Goal: Information Seeking & Learning: Learn about a topic

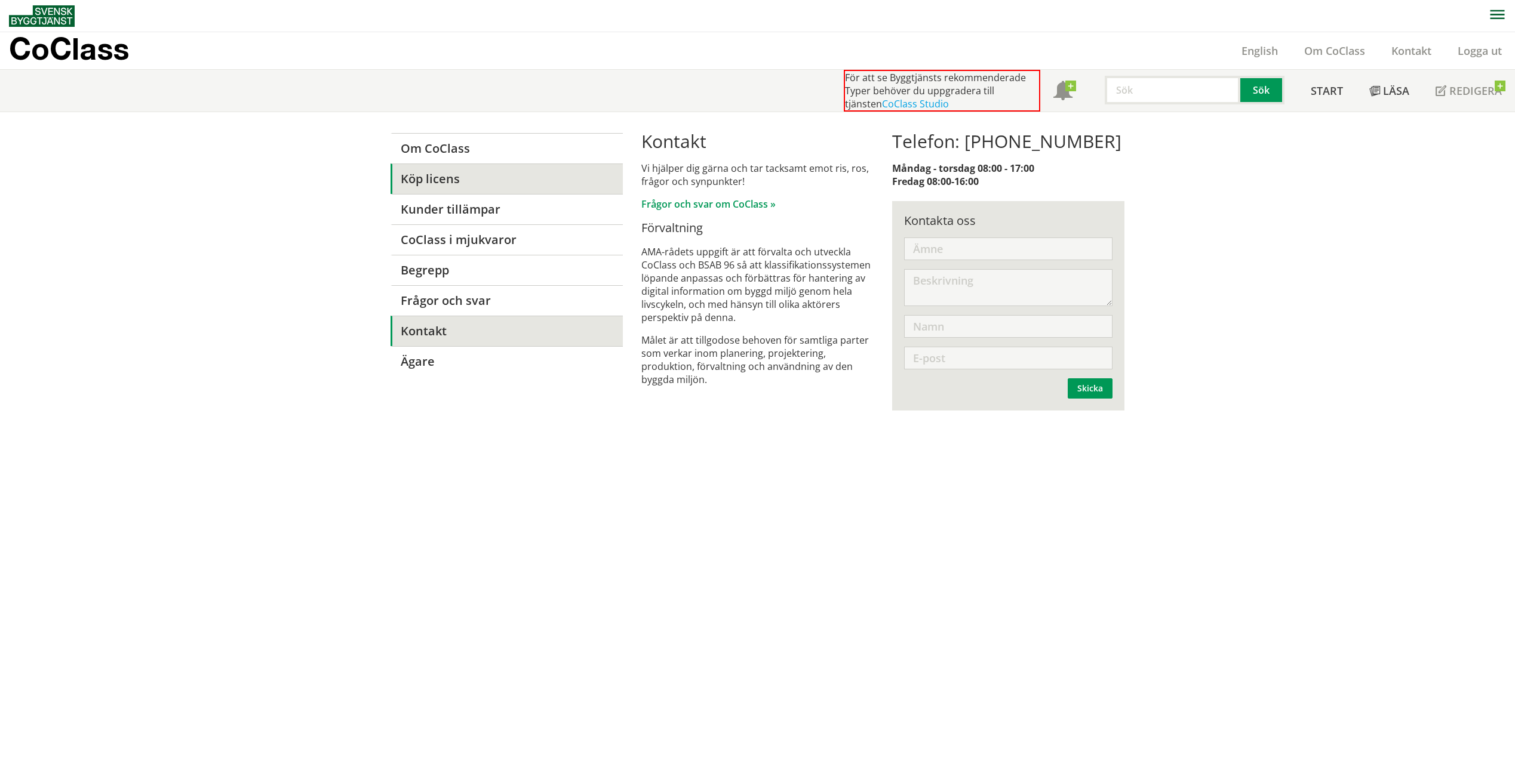
click at [444, 180] on link "Köp licens" at bounding box center [507, 179] width 232 height 31
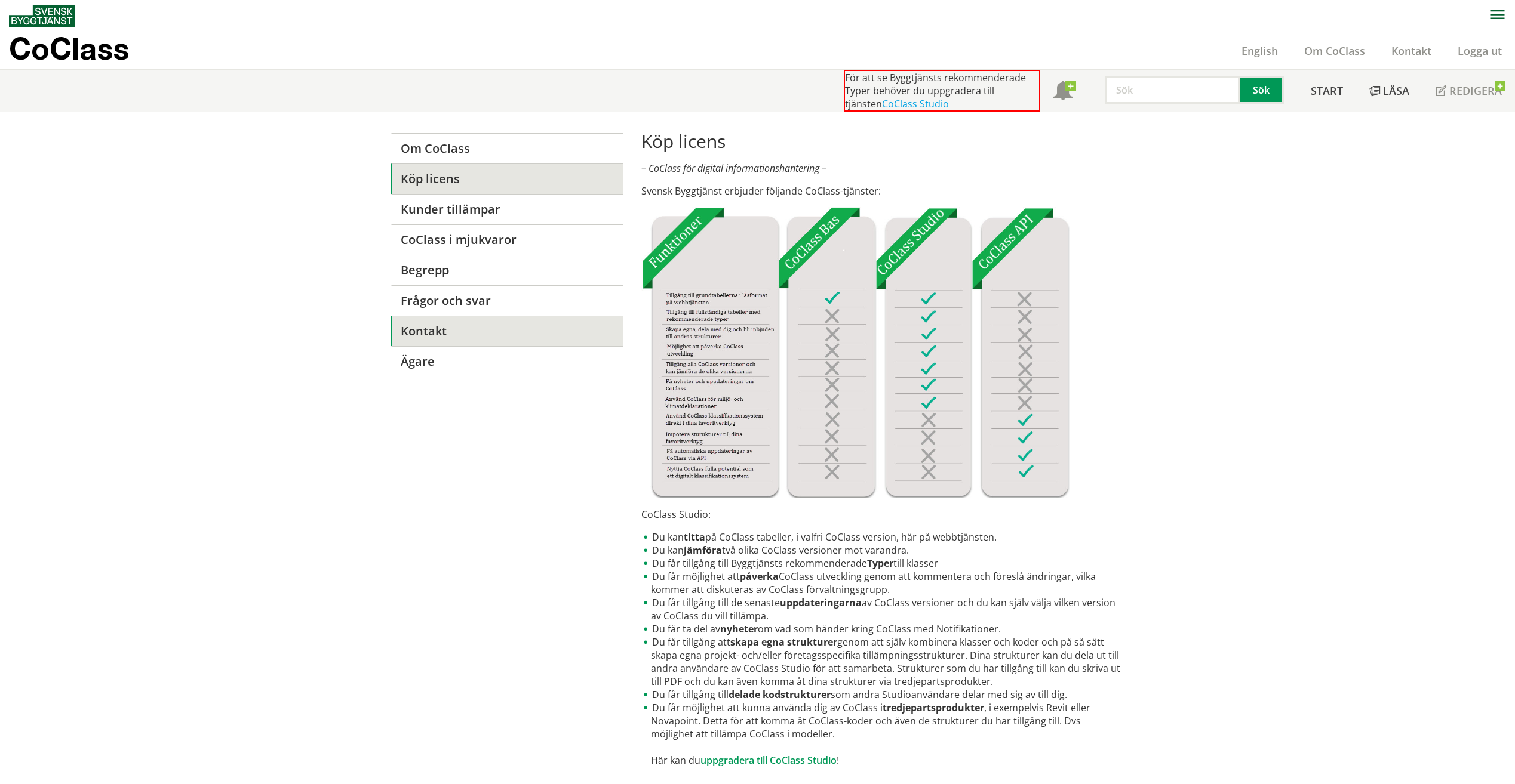
click at [424, 319] on link "Kontakt" at bounding box center [507, 331] width 232 height 31
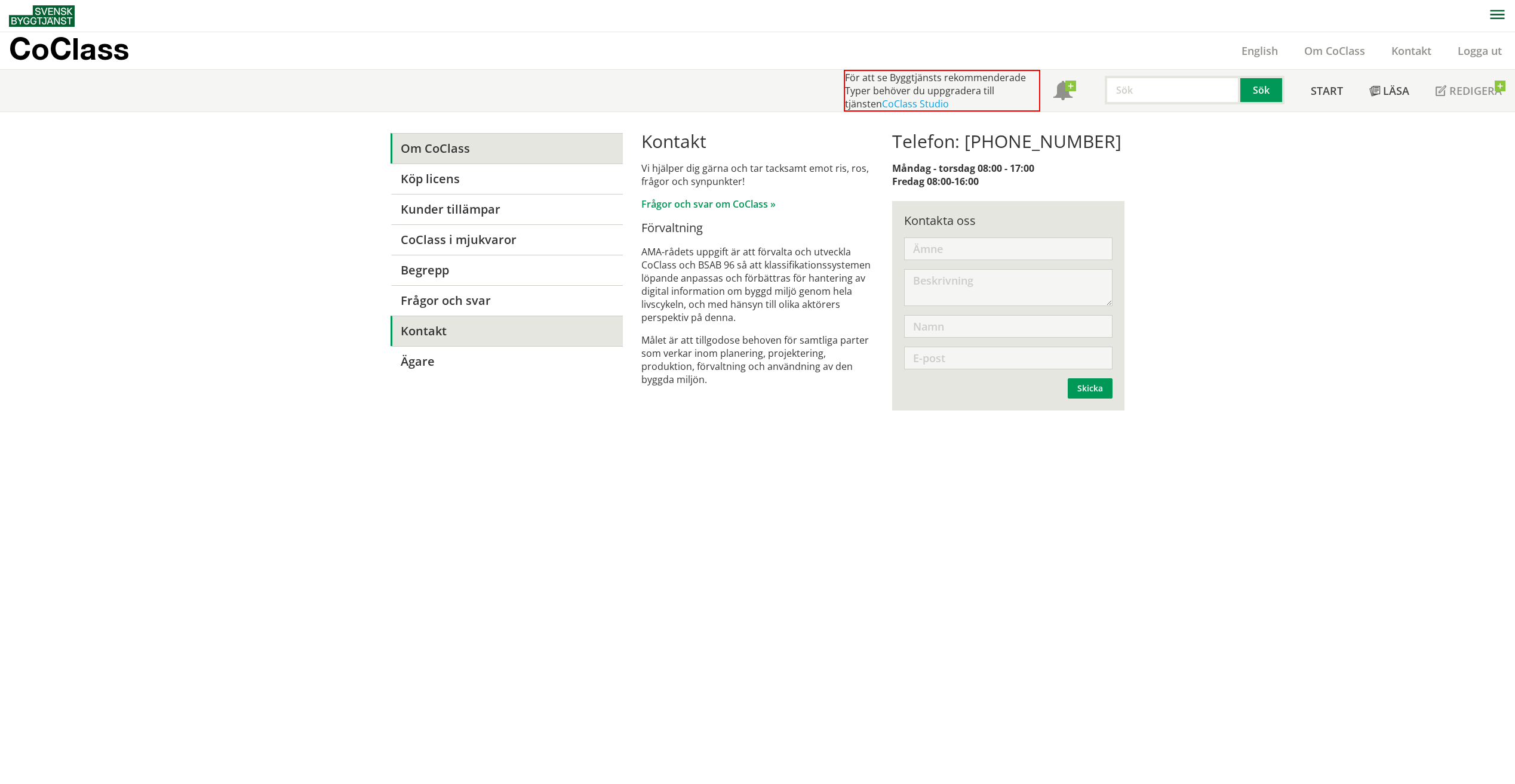
click at [429, 156] on link "Om CoClass" at bounding box center [507, 148] width 232 height 31
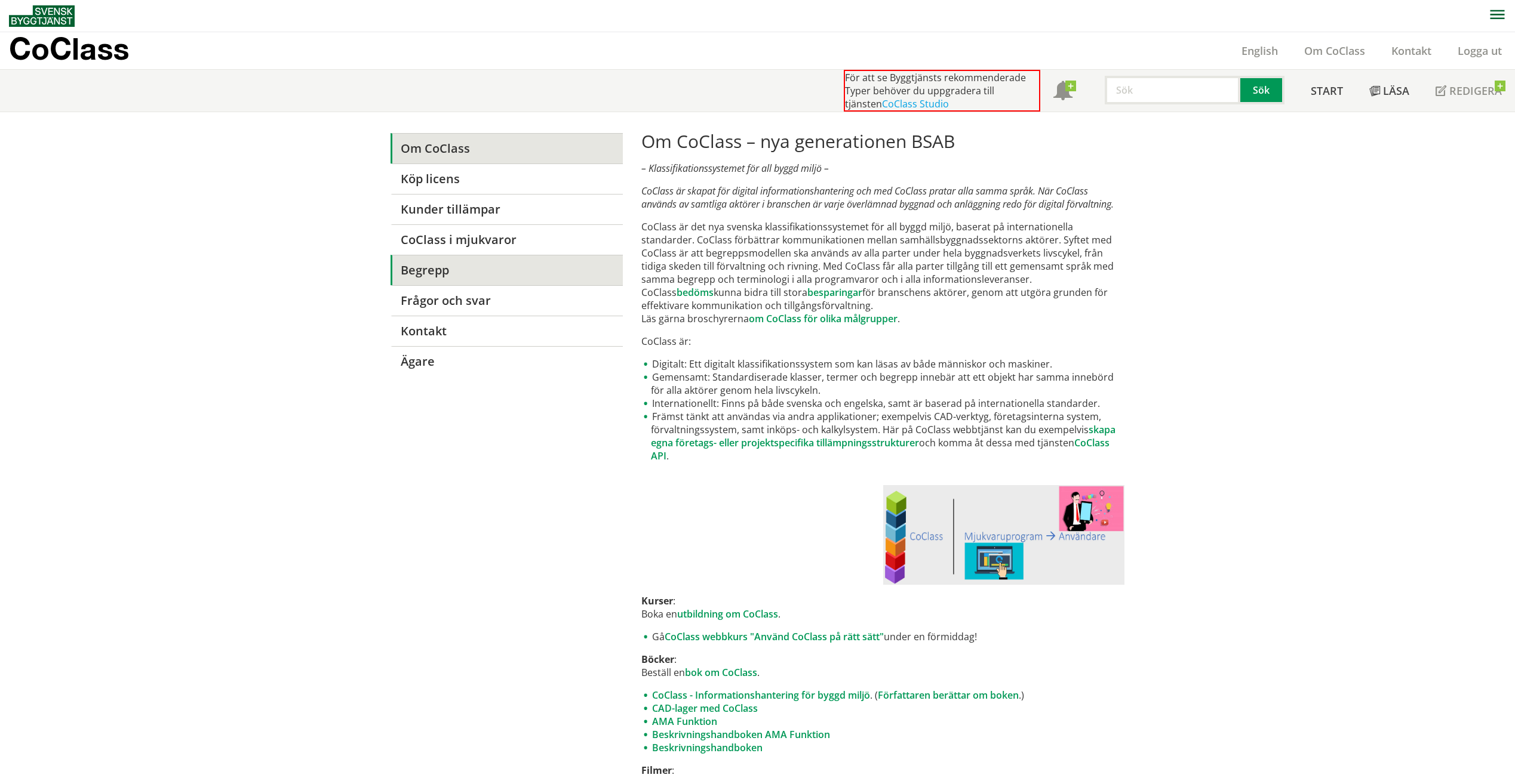
click at [429, 265] on link "Begrepp" at bounding box center [507, 270] width 232 height 31
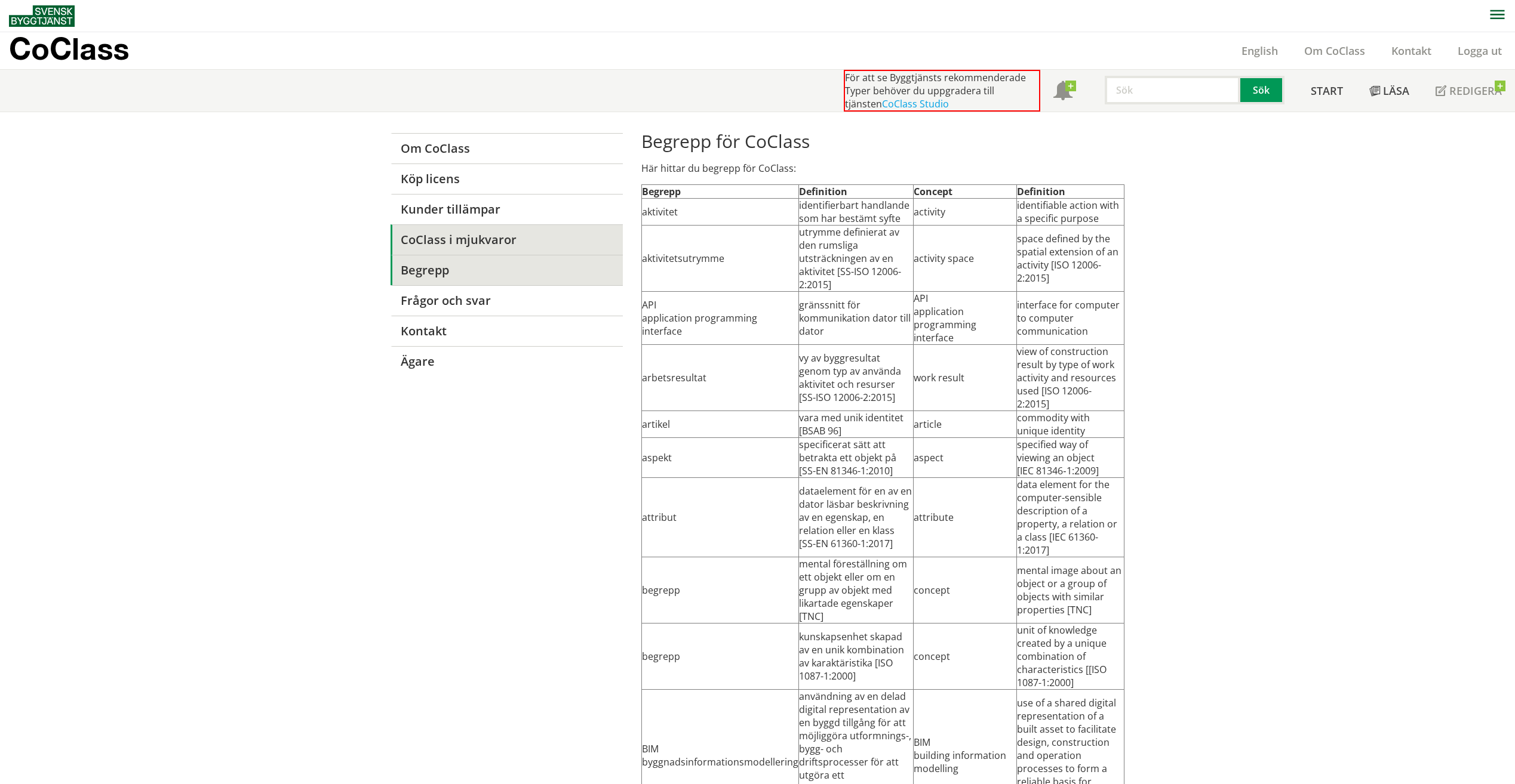
click at [460, 234] on link "CoClass i mjukvaror" at bounding box center [507, 240] width 232 height 31
